Goal: Task Accomplishment & Management: Manage account settings

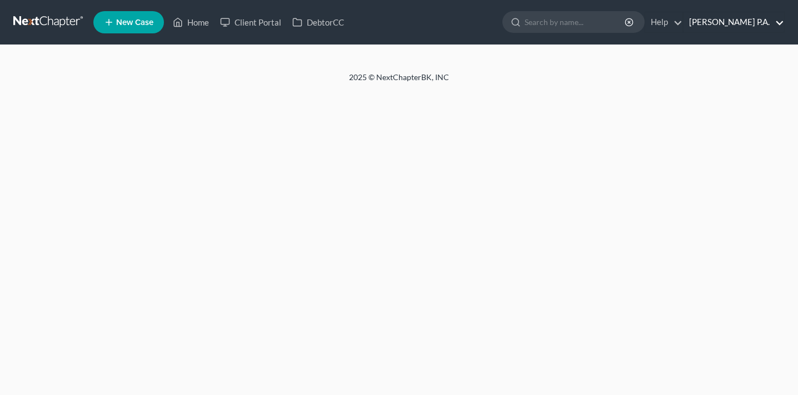
click at [709, 25] on link "[PERSON_NAME] P.A." at bounding box center [734, 22] width 101 height 20
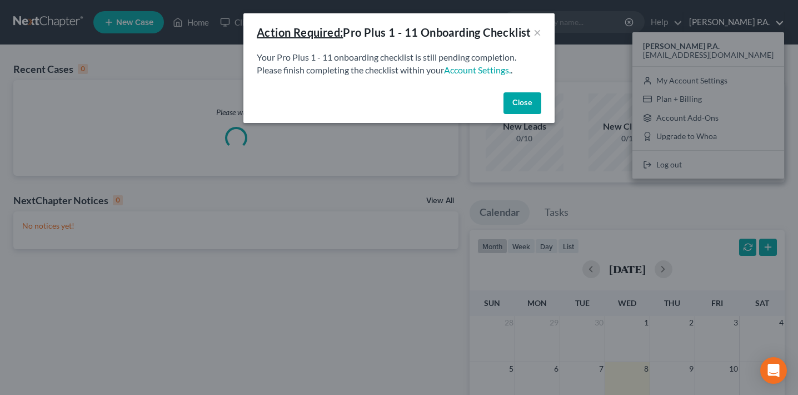
click at [519, 111] on button "Close" at bounding box center [523, 103] width 38 height 22
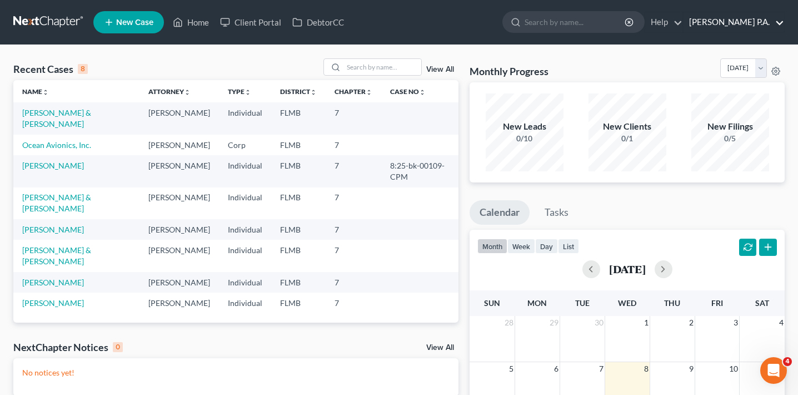
click at [710, 26] on link "[PERSON_NAME] P.A." at bounding box center [734, 22] width 101 height 20
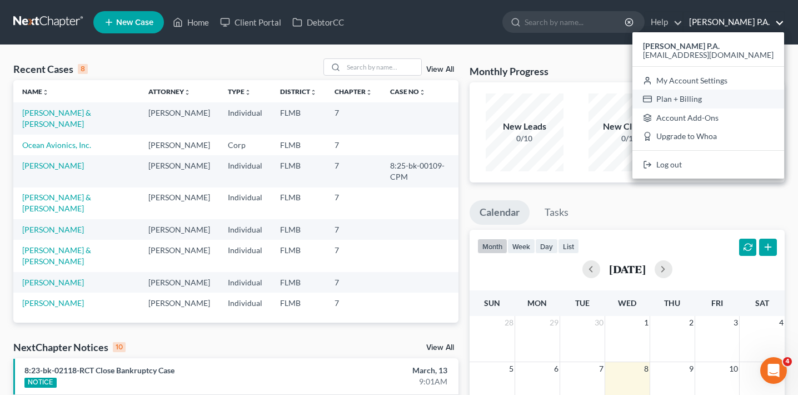
click at [708, 98] on link "Plan + Billing" at bounding box center [708, 98] width 152 height 19
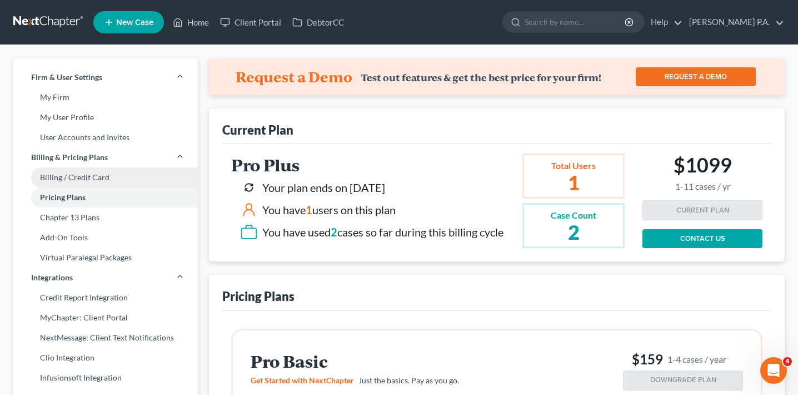
click at [106, 173] on link "Billing / Credit Card" at bounding box center [105, 177] width 185 height 20
select select "9"
